Goal: Information Seeking & Learning: Compare options

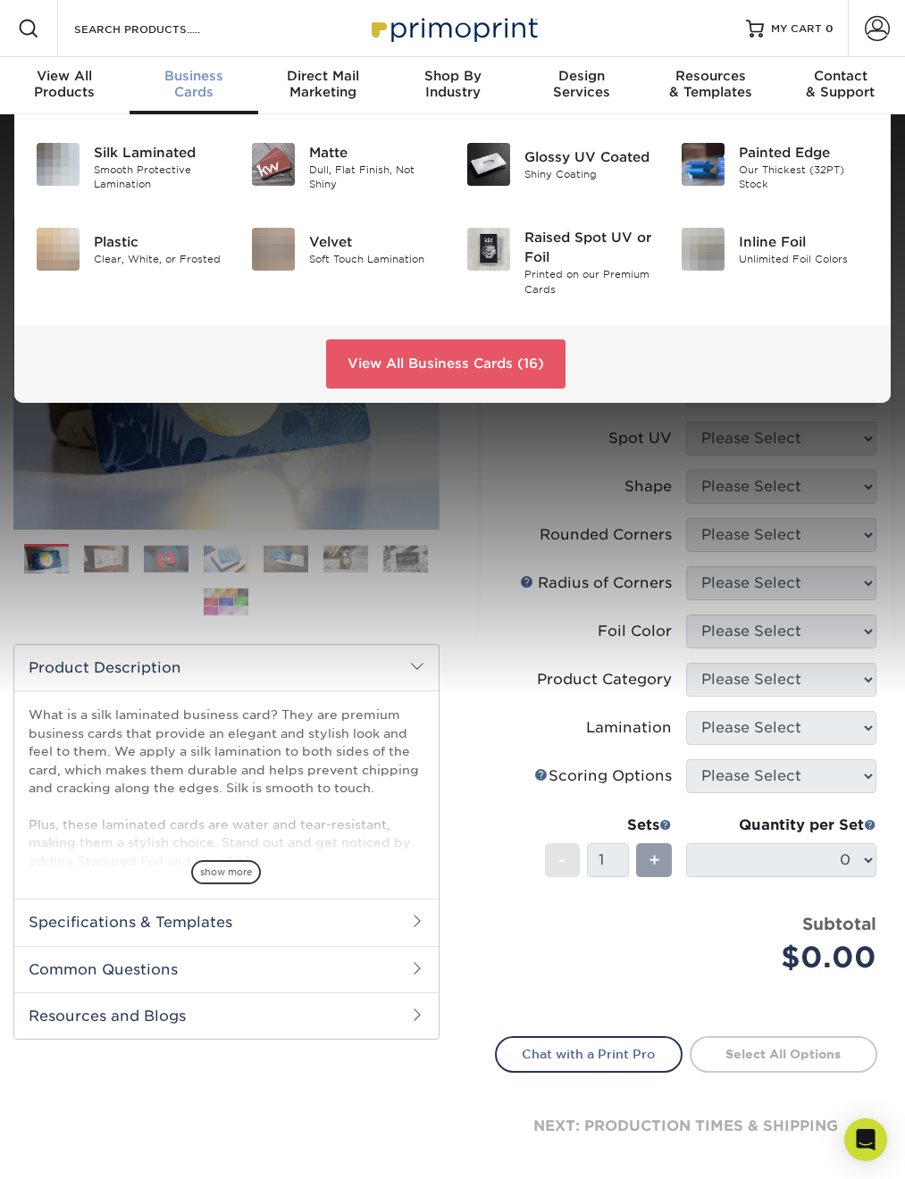
scroll to position [1, 0]
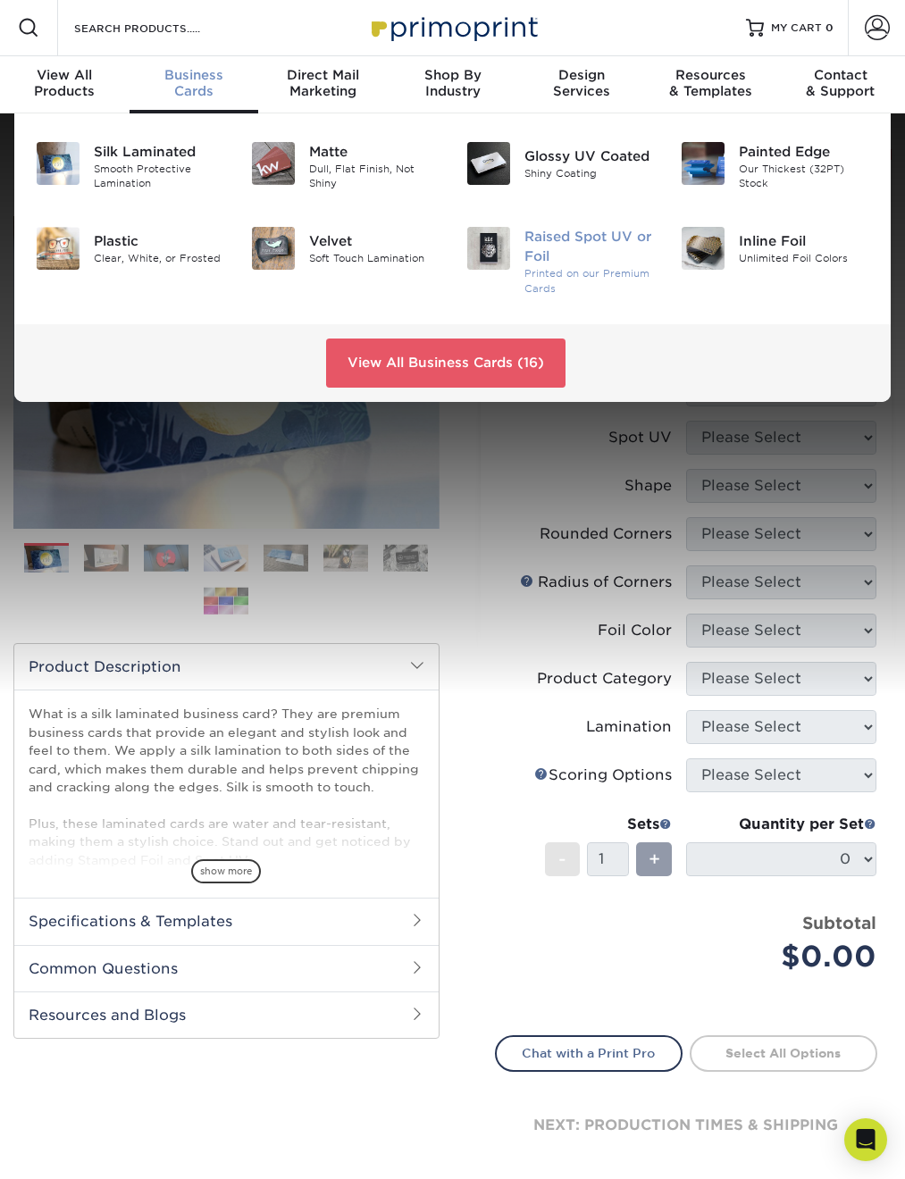
click at [487, 247] on img at bounding box center [488, 248] width 43 height 43
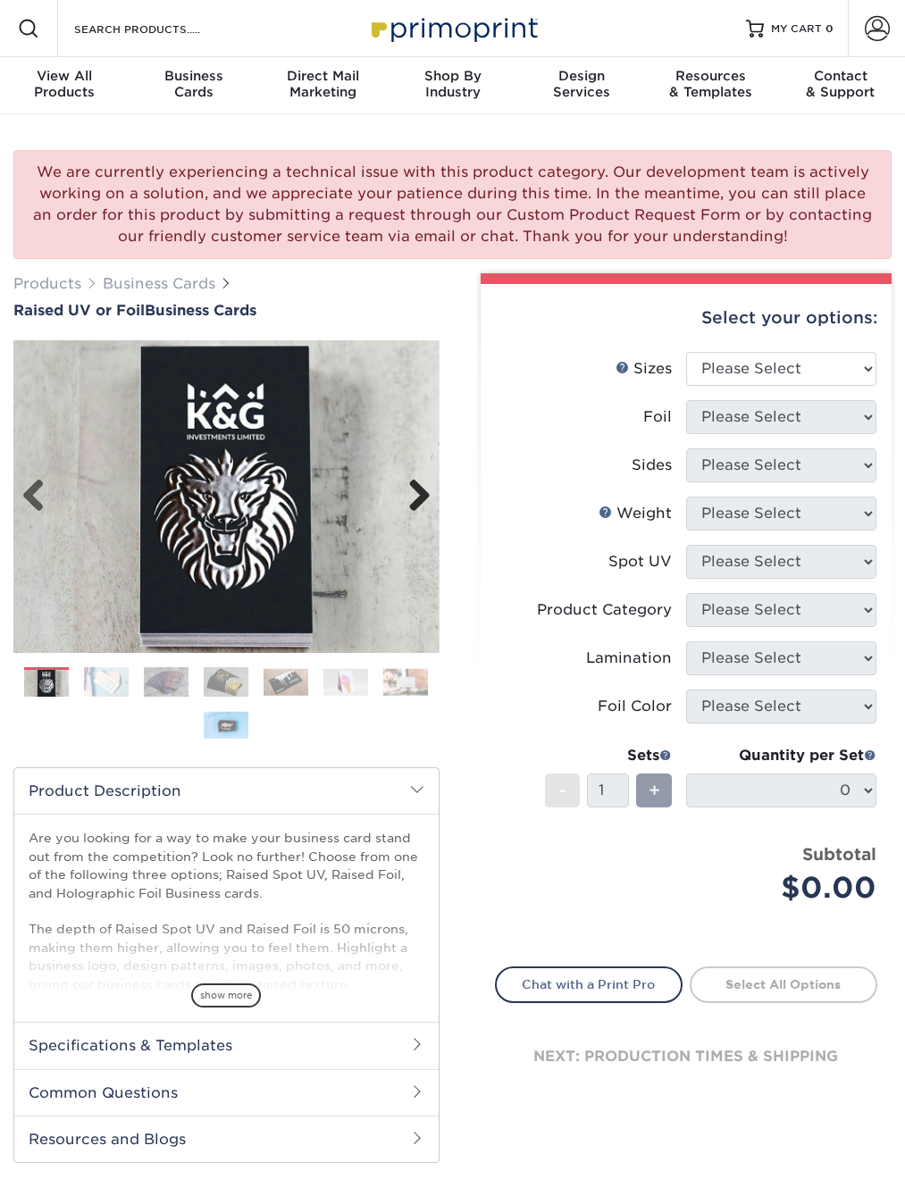
click at [414, 496] on link "Next" at bounding box center [413, 497] width 36 height 36
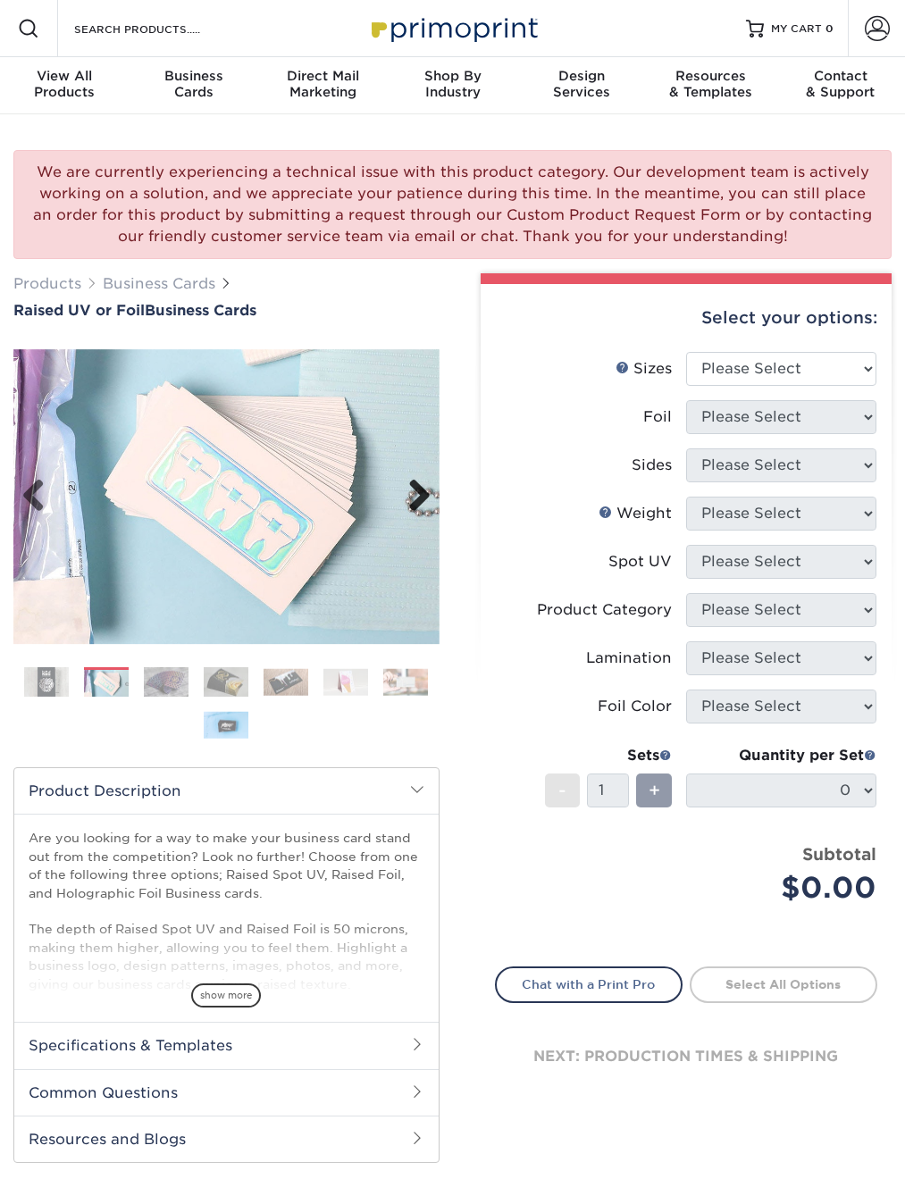
click at [414, 496] on link "Next" at bounding box center [413, 497] width 36 height 36
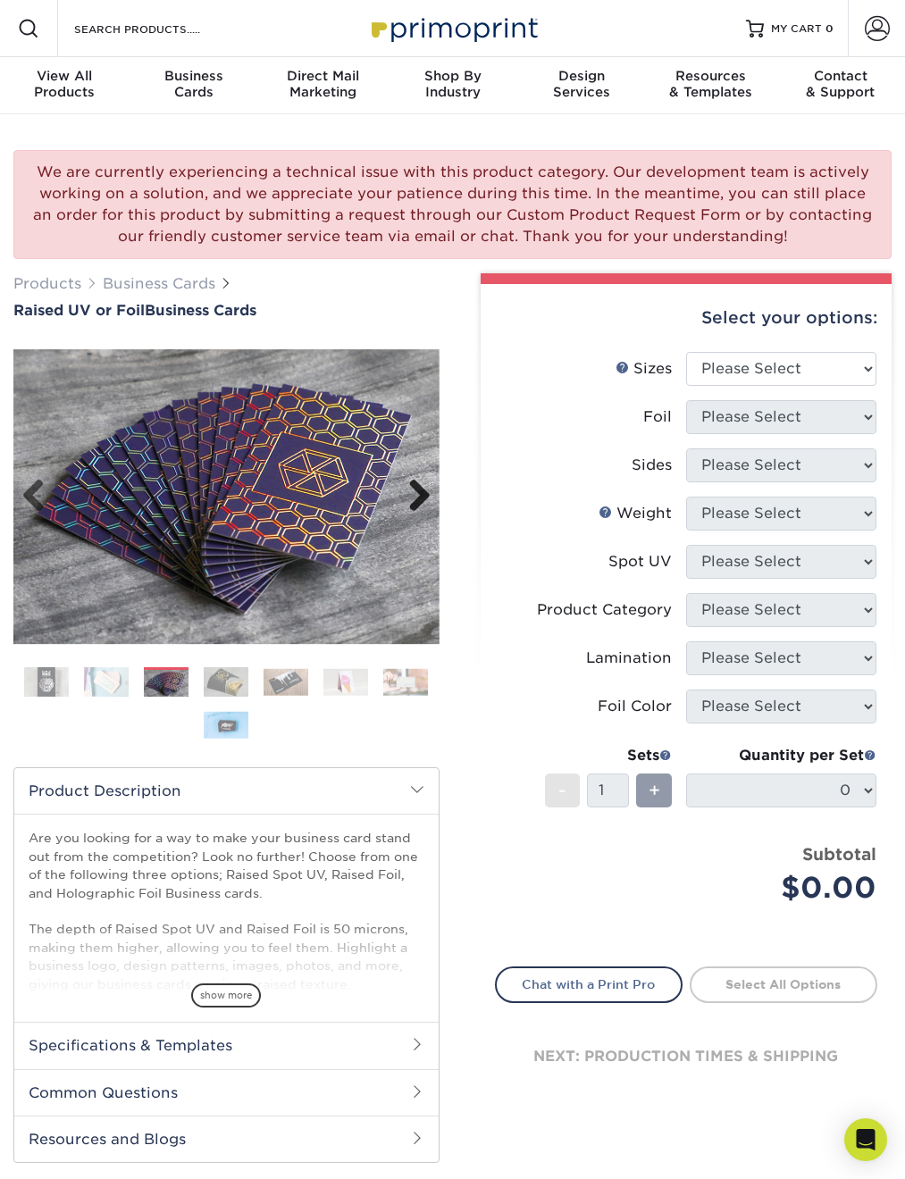
click at [414, 496] on link "Next" at bounding box center [413, 497] width 36 height 36
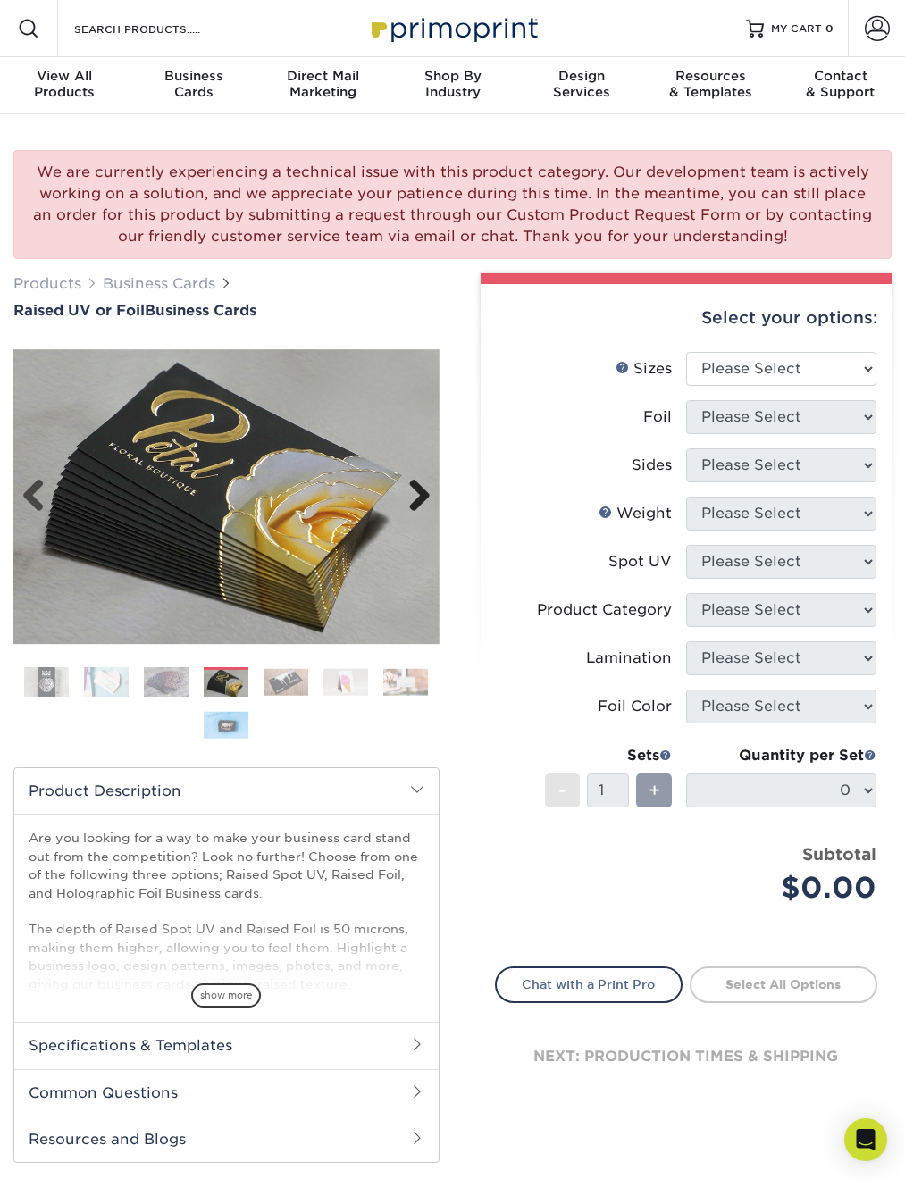
click at [414, 496] on link "Next" at bounding box center [413, 497] width 36 height 36
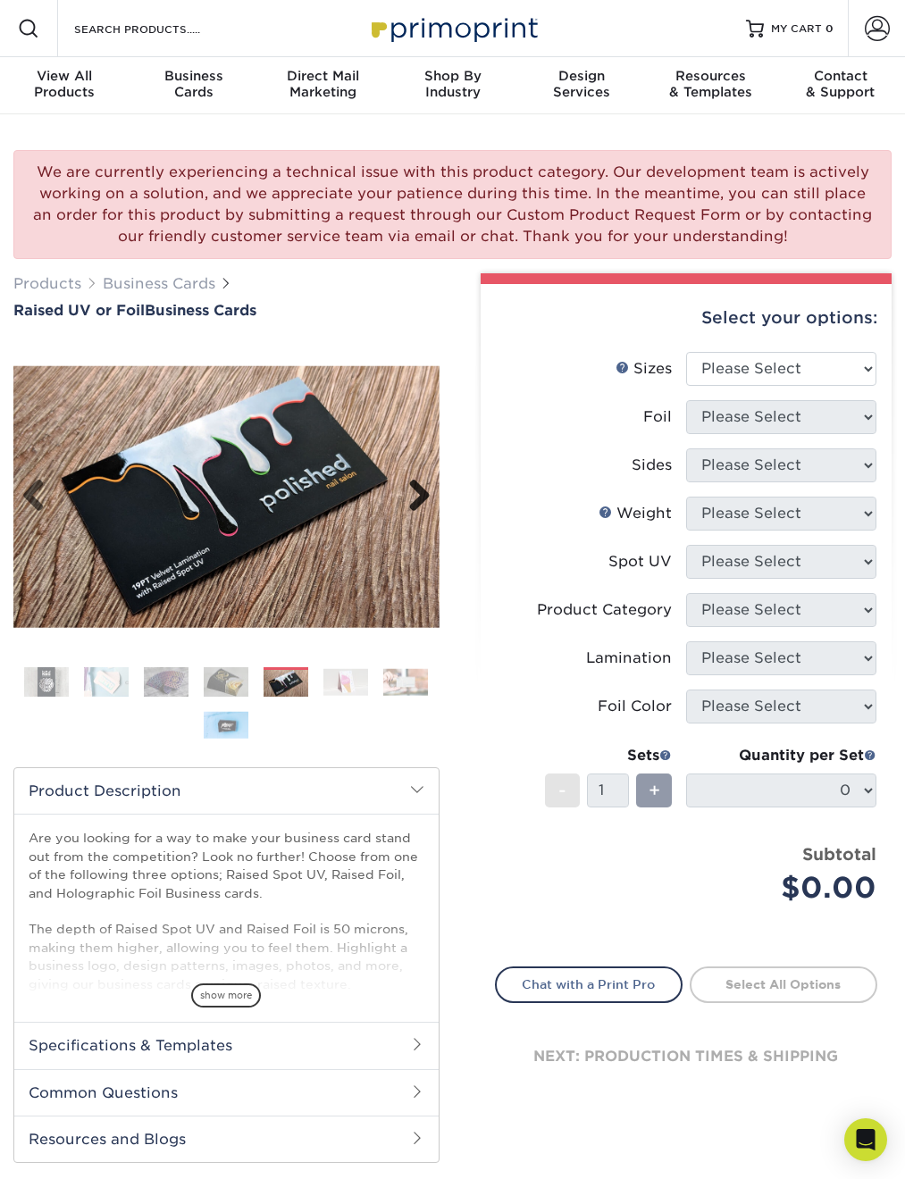
click at [414, 496] on link "Next" at bounding box center [413, 497] width 36 height 36
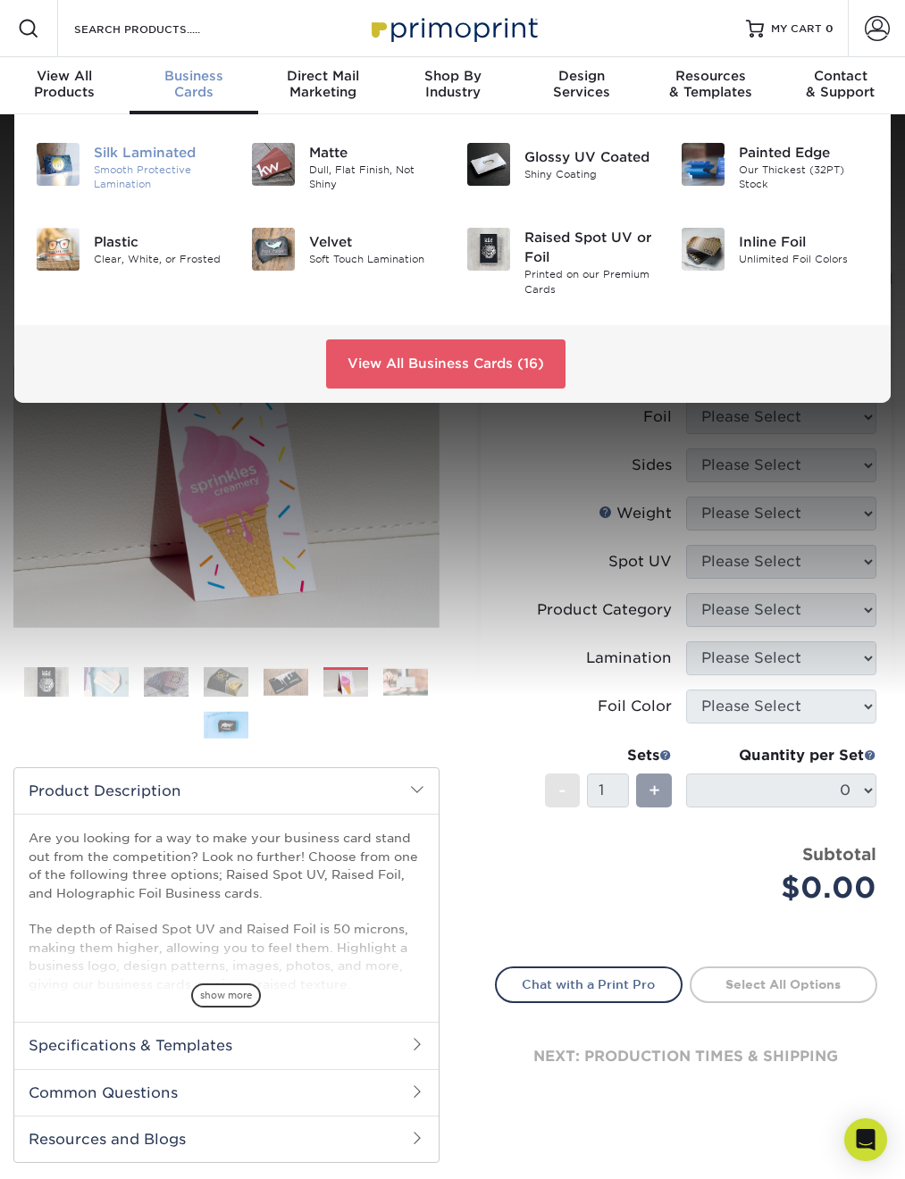
click at [51, 160] on img at bounding box center [58, 164] width 43 height 43
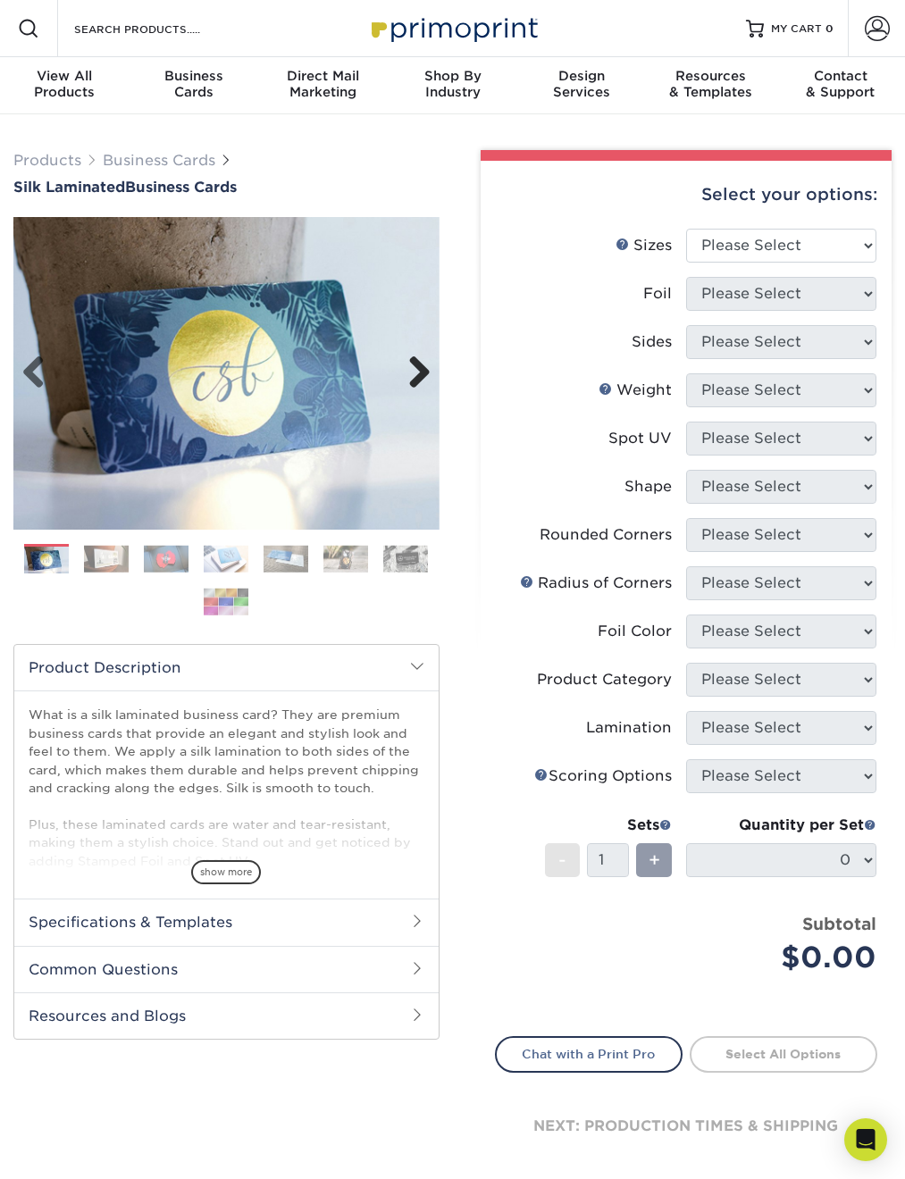
click at [423, 368] on link "Next" at bounding box center [413, 374] width 36 height 36
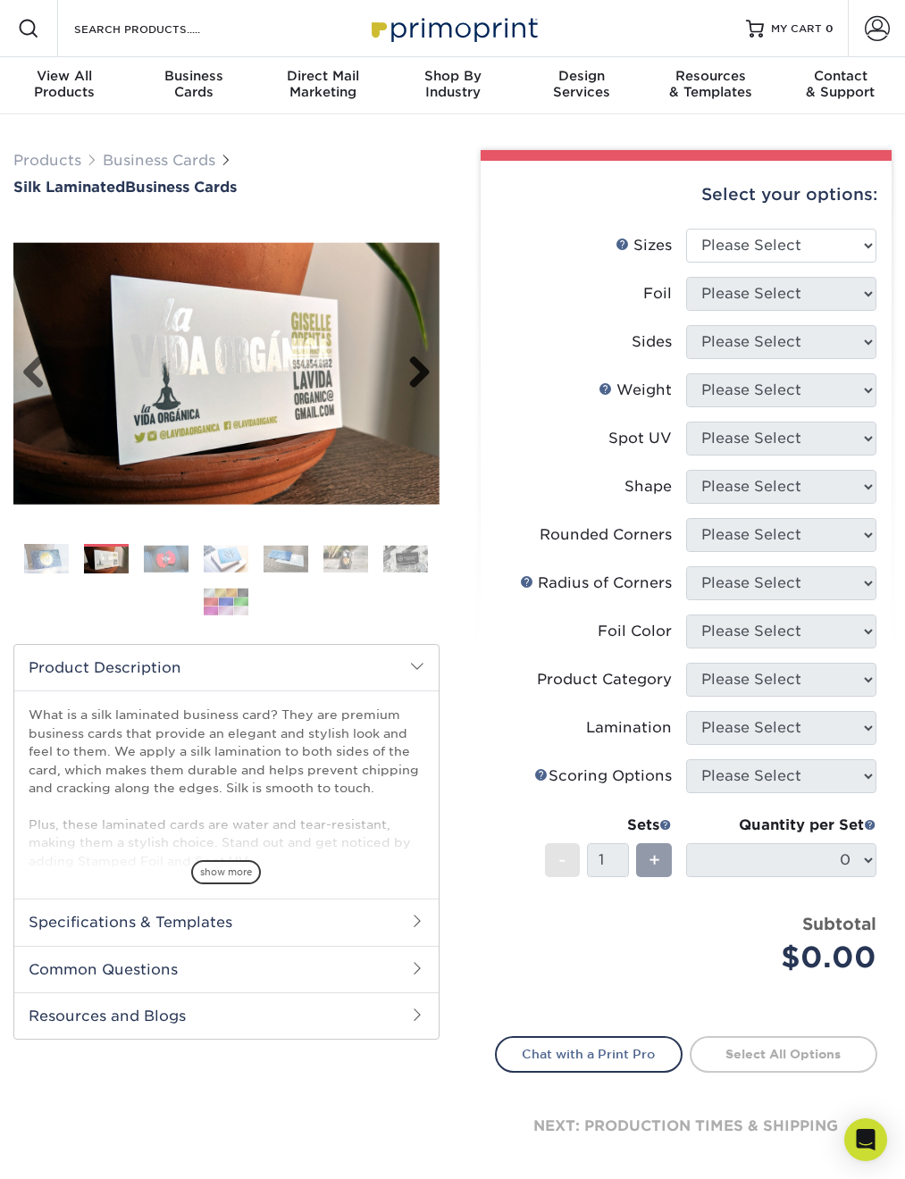
click at [423, 368] on link "Next" at bounding box center [413, 374] width 36 height 36
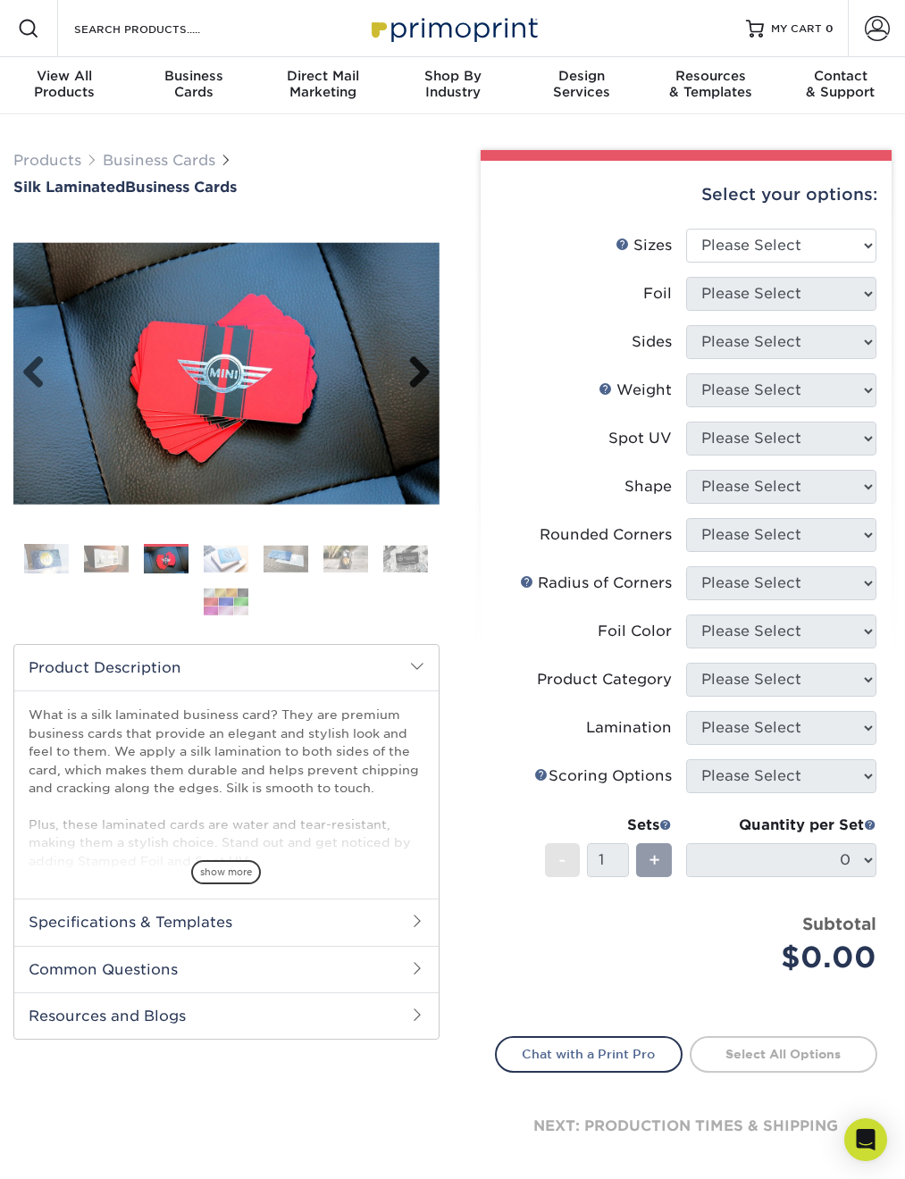
click at [423, 368] on link "Next" at bounding box center [413, 374] width 36 height 36
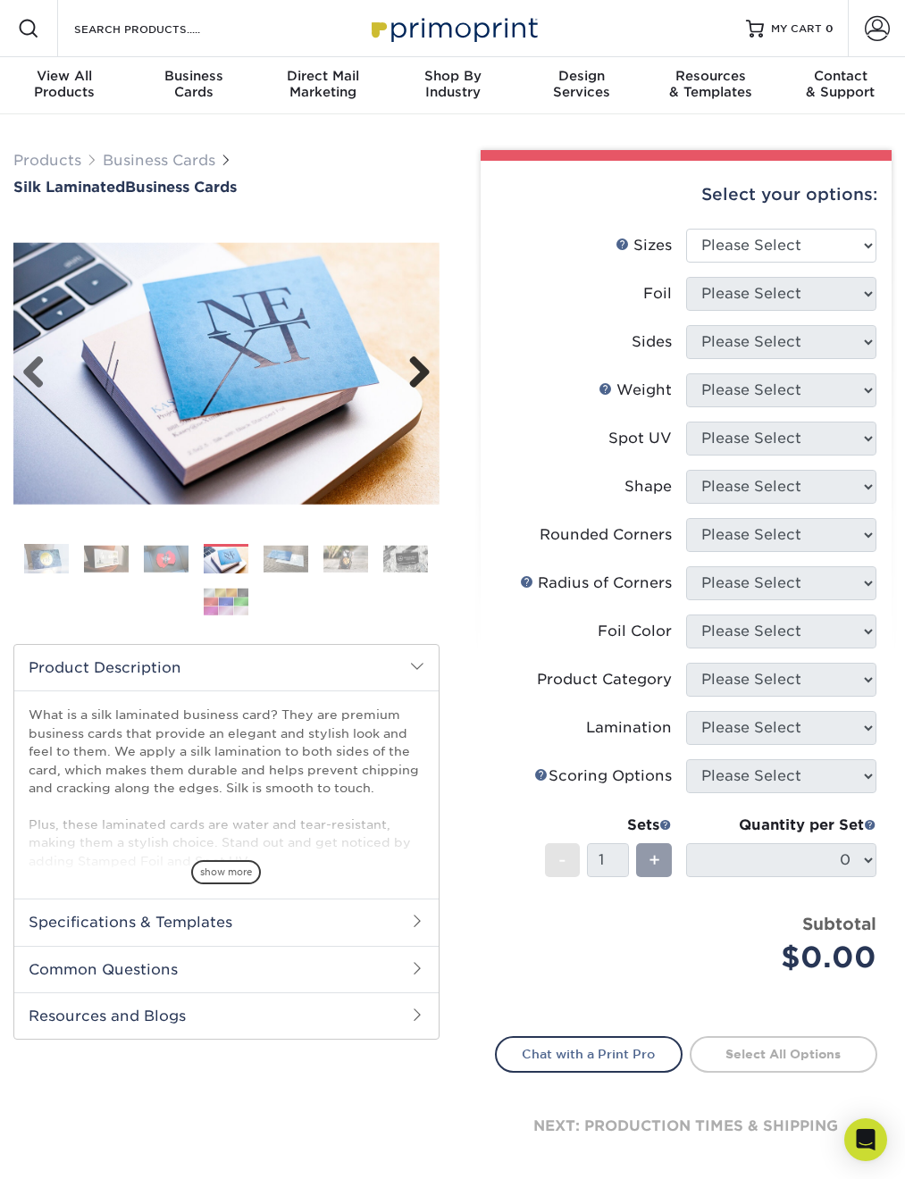
click at [423, 368] on link "Next" at bounding box center [413, 374] width 36 height 36
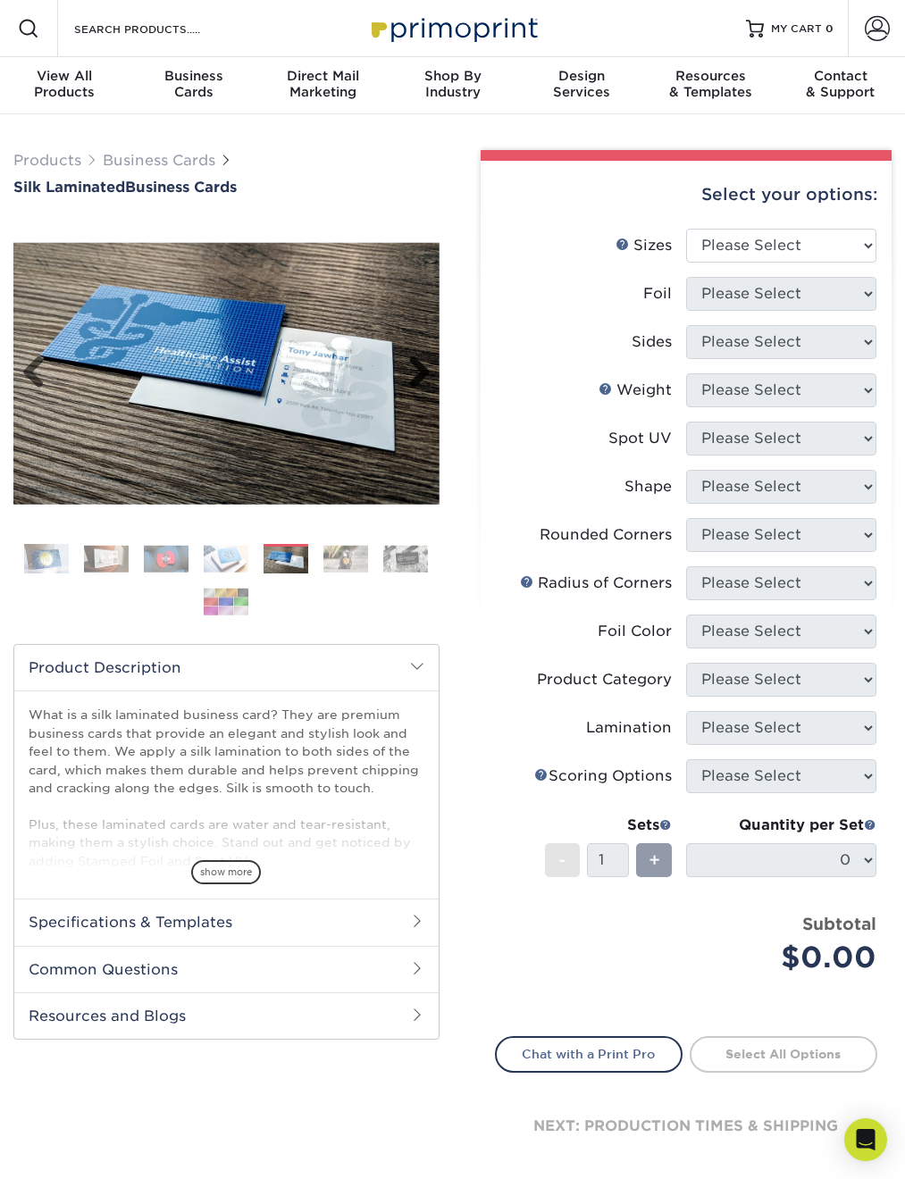
click at [423, 368] on link "Next" at bounding box center [413, 374] width 36 height 36
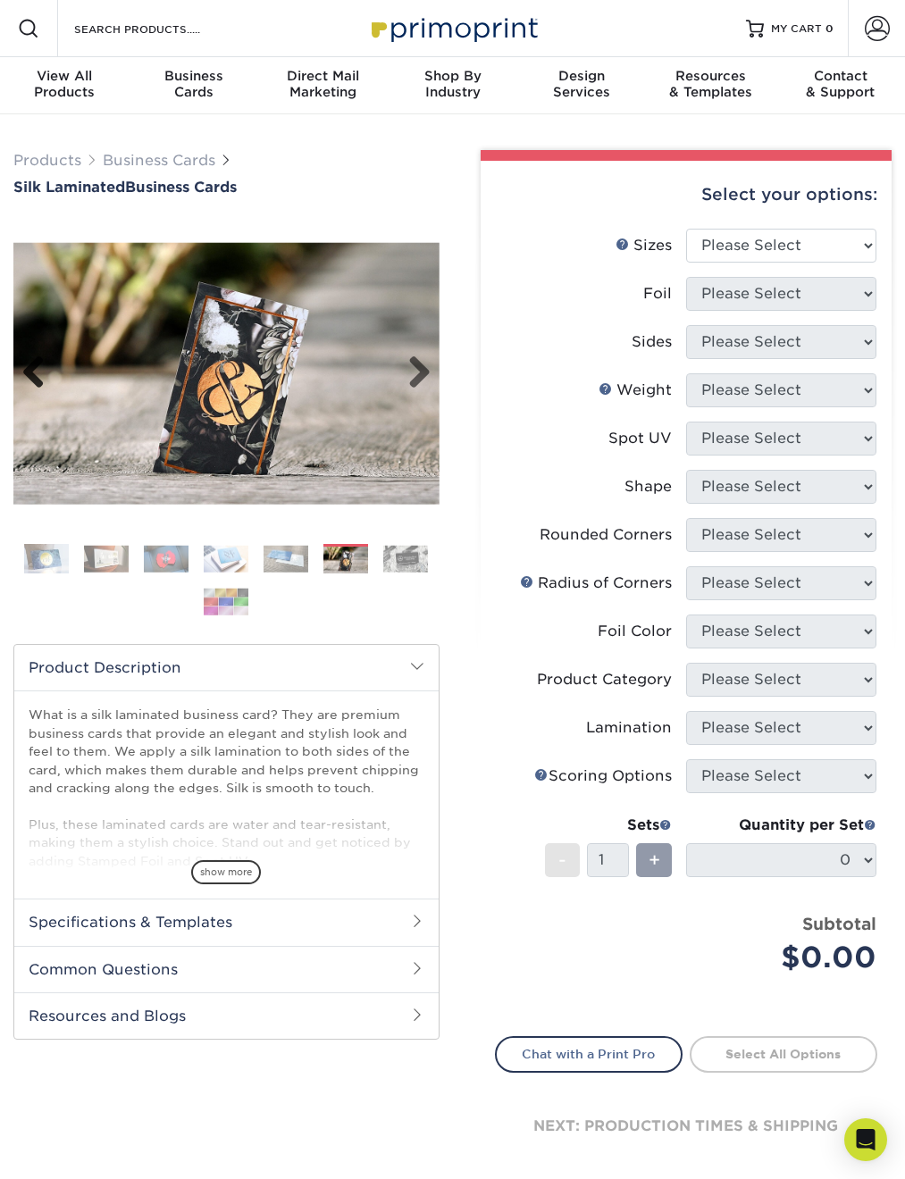
click at [36, 371] on link "Previous" at bounding box center [40, 374] width 36 height 36
